Goal: Information Seeking & Learning: Learn about a topic

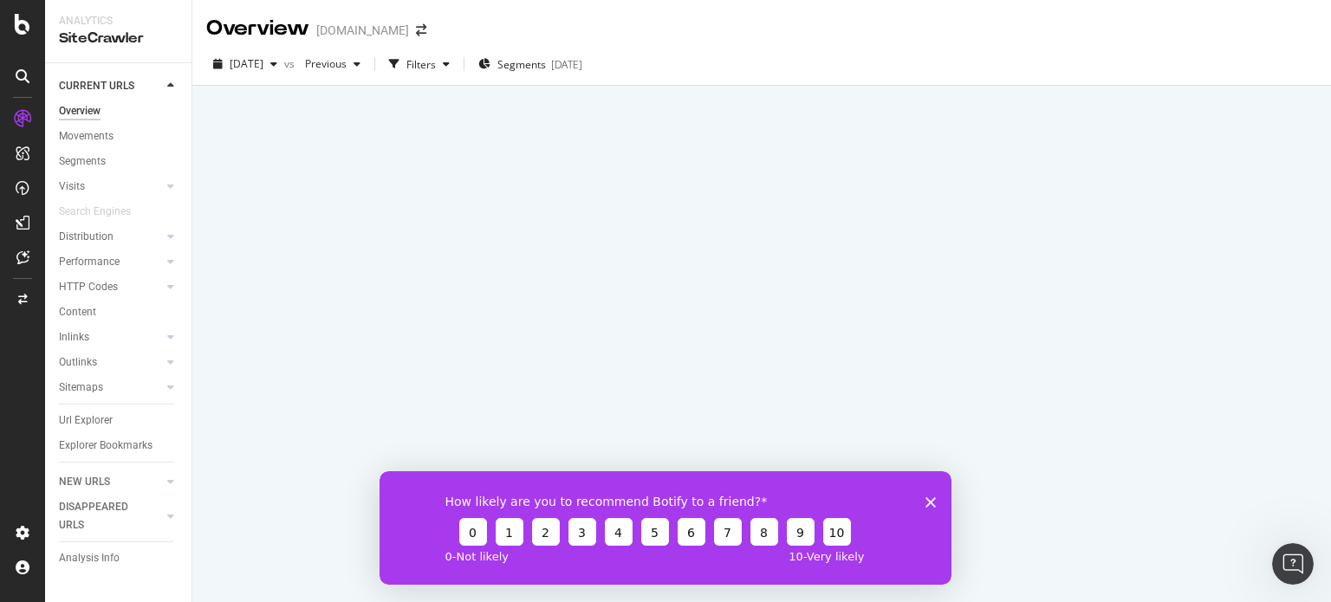
click at [935, 498] on polygon "Close survey" at bounding box center [931, 502] width 10 height 10
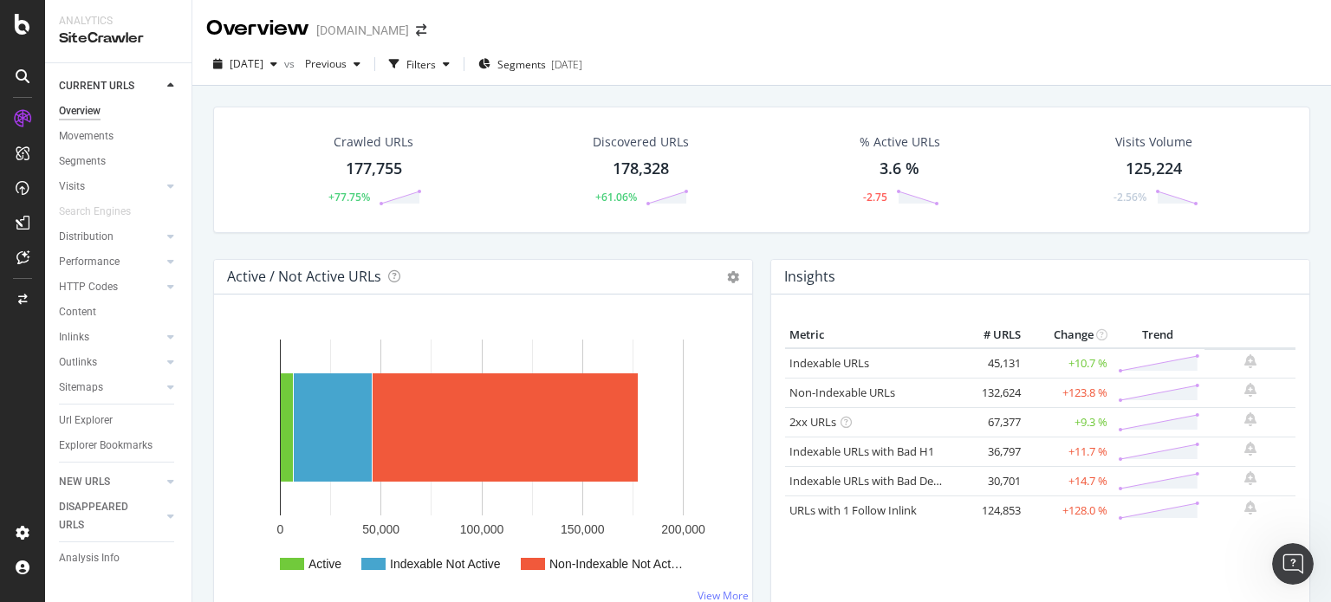
click at [131, 19] on div "Analytics" at bounding box center [118, 21] width 119 height 15
